Goal: Entertainment & Leisure: Consume media (video, audio)

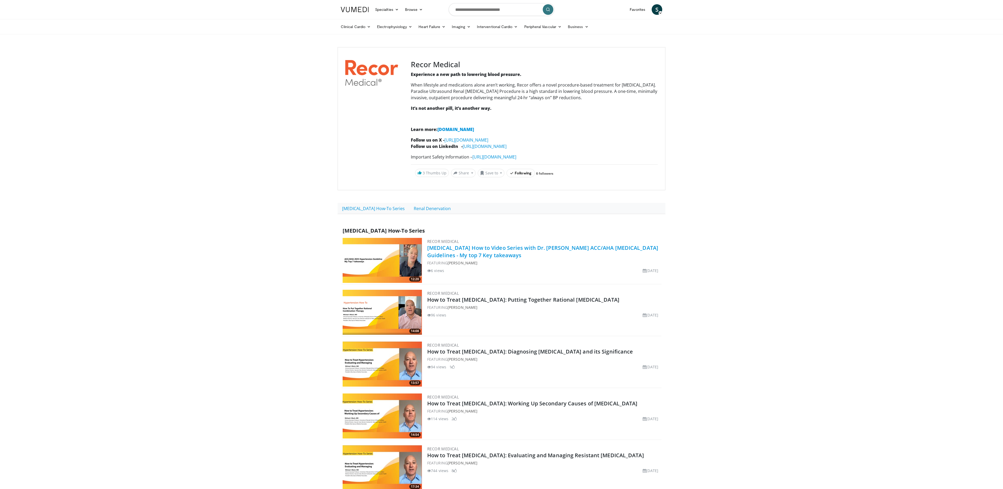
click at [579, 252] on link "[MEDICAL_DATA] How to Video Series with Dr. [PERSON_NAME] ACC/AHA [MEDICAL_DATA…" at bounding box center [542, 251] width 231 height 15
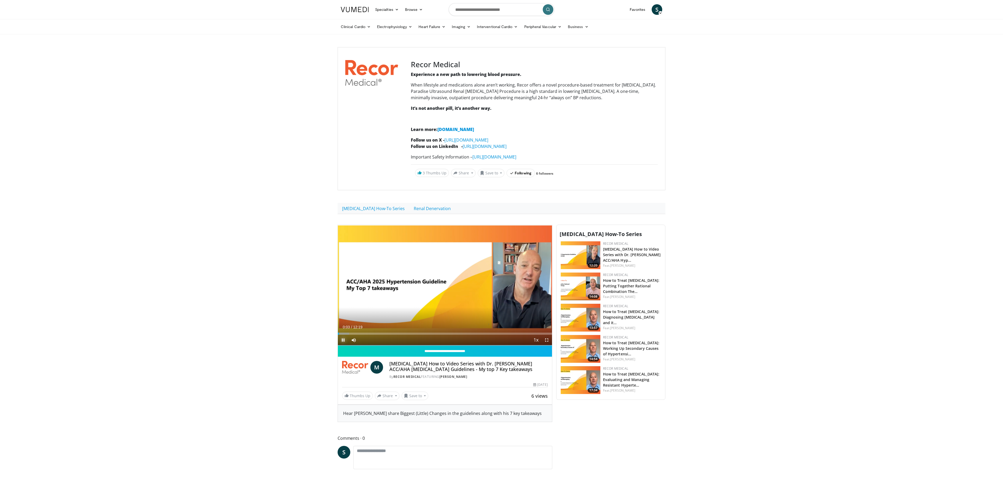
click at [343, 341] on span "Video Player" at bounding box center [343, 339] width 11 height 11
click at [373, 211] on link "[MEDICAL_DATA] How-To Series" at bounding box center [374, 208] width 72 height 11
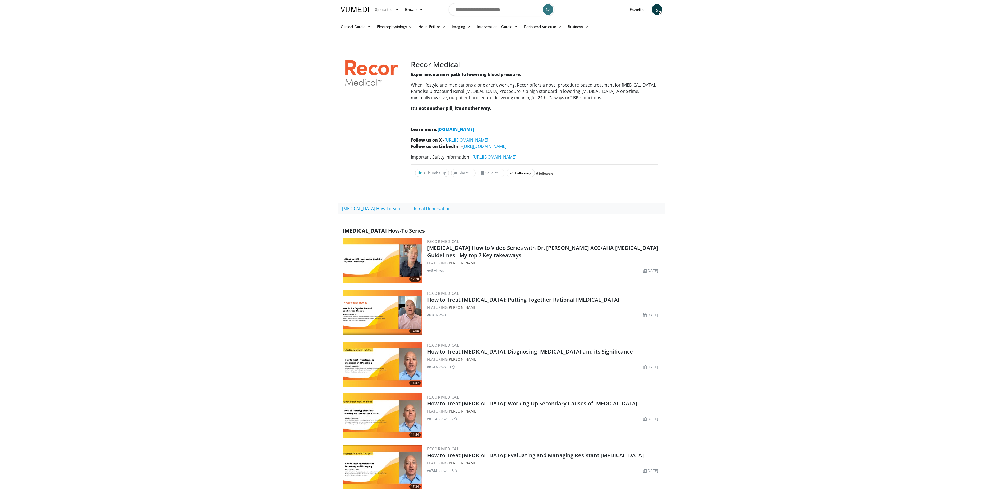
click at [363, 276] on img at bounding box center [382, 260] width 79 height 45
click at [355, 272] on img at bounding box center [382, 260] width 79 height 45
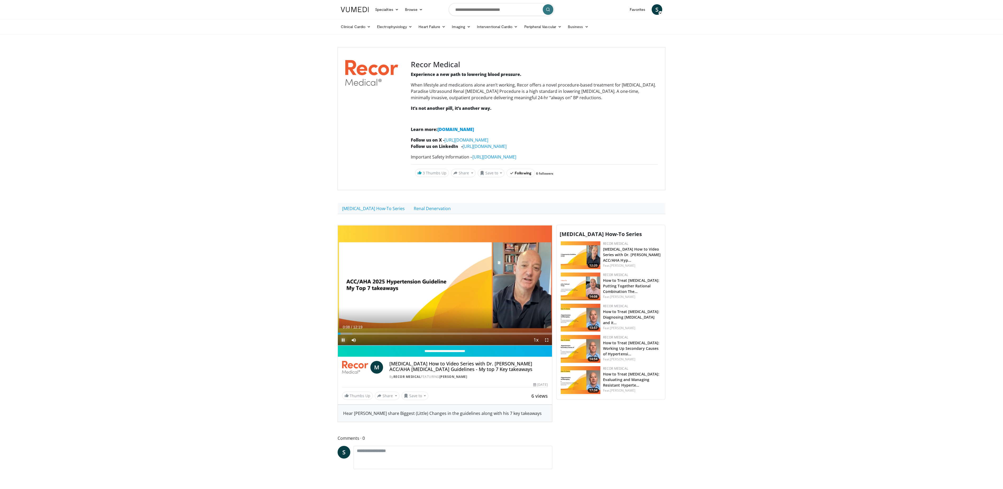
click at [344, 341] on span "Video Player" at bounding box center [343, 339] width 11 height 11
click at [369, 334] on div "Progress Bar" at bounding box center [368, 333] width 1 height 2
drag, startPoint x: 369, startPoint y: 336, endPoint x: 410, endPoint y: 337, distance: 41.3
click at [410, 337] on div "Current Time 4:08 / Duration 12:19 Play Skip Backward Skip Forward Mute Loaded …" at bounding box center [445, 339] width 214 height 11
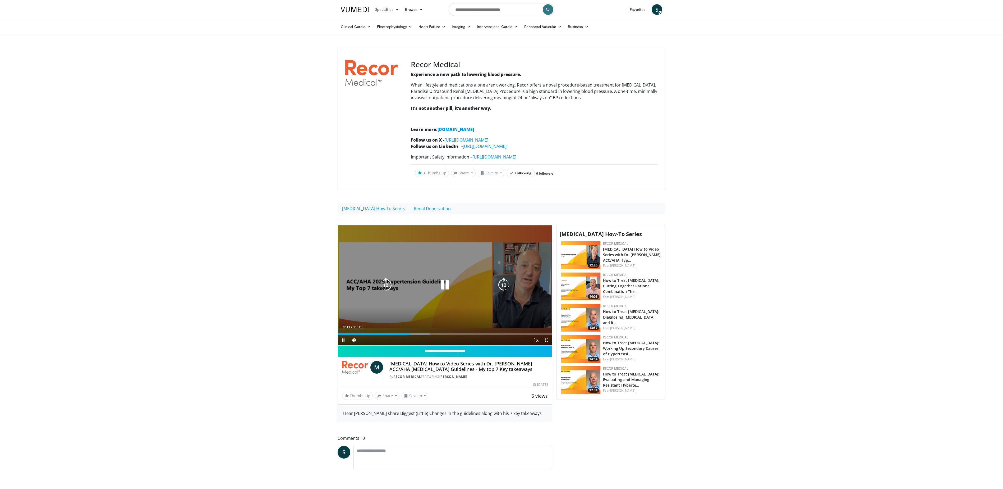
click at [440, 287] on icon "Video Player" at bounding box center [445, 284] width 15 height 15
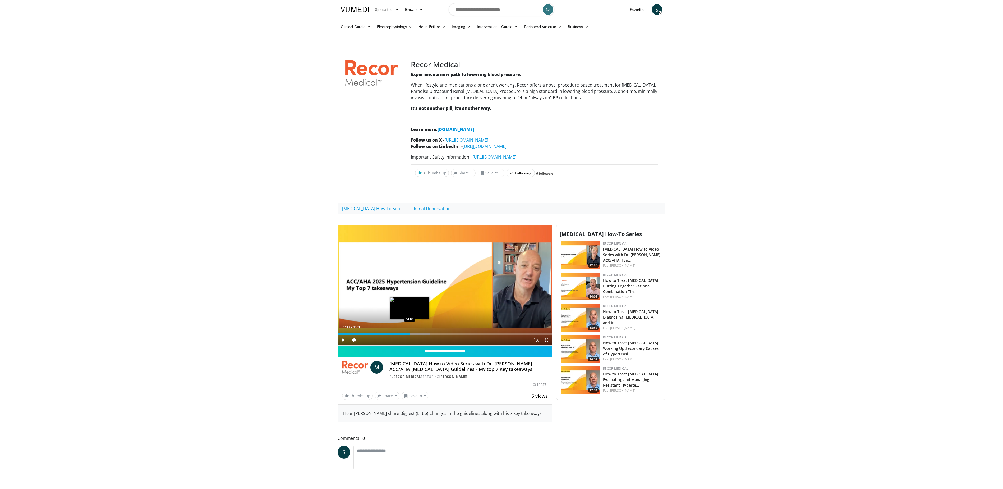
click at [409, 334] on div "Loaded : 42.90% 04:09 04:08" at bounding box center [445, 333] width 214 height 2
click at [354, 342] on span "Video Player" at bounding box center [353, 339] width 11 height 11
click at [345, 341] on span "Video Player" at bounding box center [343, 339] width 11 height 11
click at [343, 342] on span "Video Player" at bounding box center [343, 339] width 11 height 11
click at [342, 343] on span "Video Player" at bounding box center [343, 339] width 11 height 11
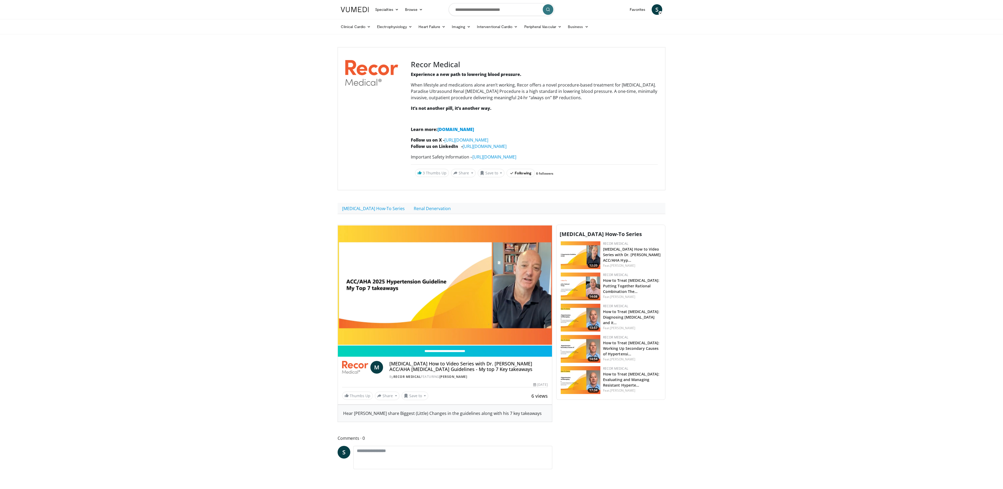
click at [342, 343] on video-js "**********" at bounding box center [445, 285] width 214 height 121
drag, startPoint x: 342, startPoint y: 343, endPoint x: 304, endPoint y: 318, distance: 45.5
click at [304, 318] on body "Specialties Adult & Family Medicine Allergy, [MEDICAL_DATA], Immunology Anesthe…" at bounding box center [501, 281] width 1003 height 563
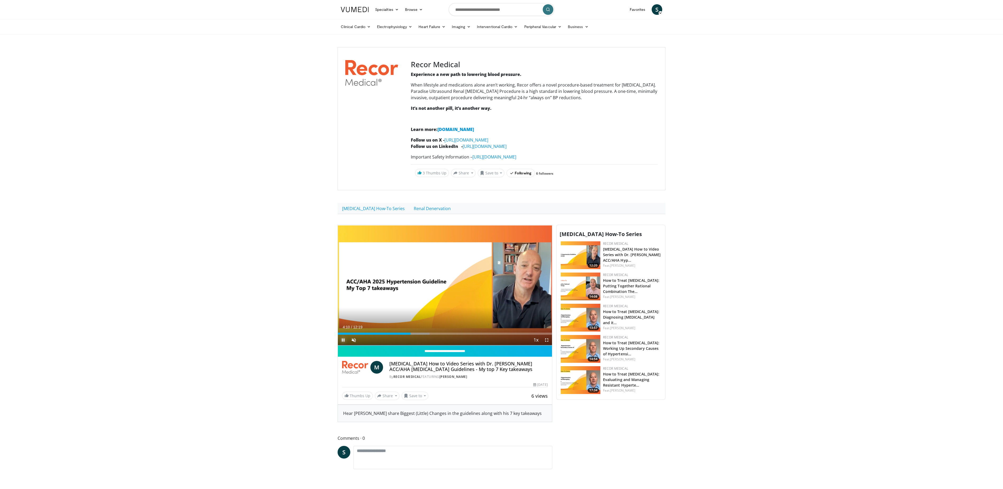
click at [342, 342] on span "Video Player" at bounding box center [343, 339] width 11 height 11
click at [345, 343] on span "Video Player" at bounding box center [343, 339] width 11 height 11
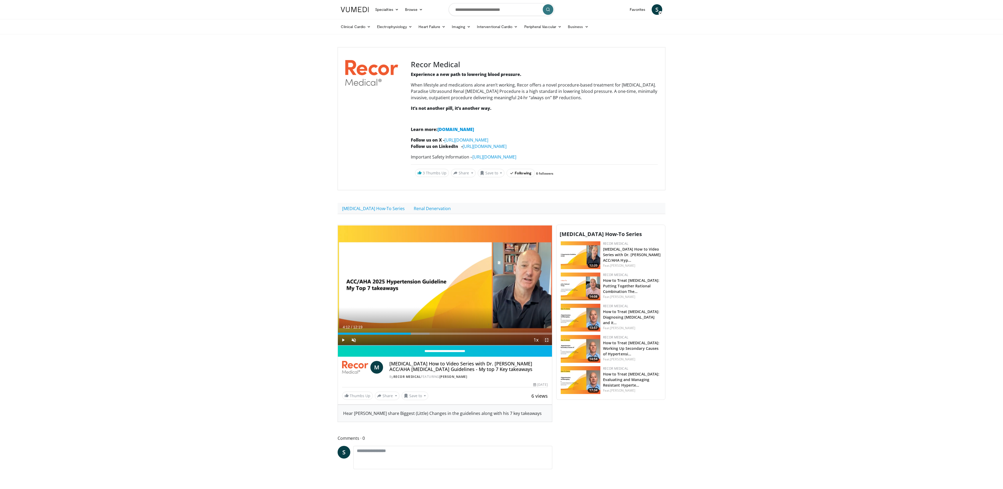
click at [544, 339] on span "Video Player" at bounding box center [547, 339] width 11 height 11
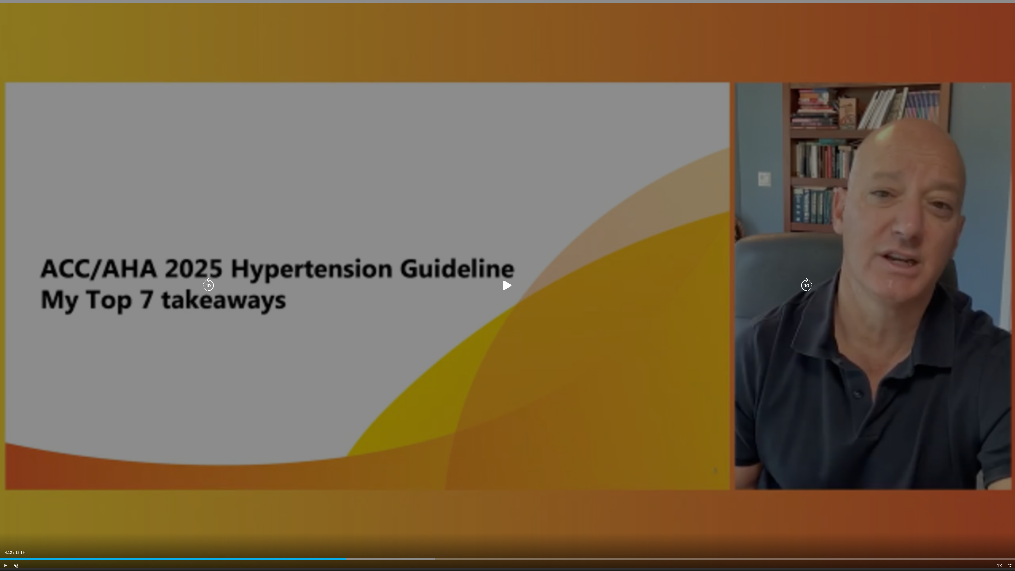
click at [834, 28] on div "10 seconds Tap to unmute" at bounding box center [507, 285] width 1015 height 571
click at [505, 286] on icon "Video Player" at bounding box center [507, 285] width 15 height 15
